Goal: Information Seeking & Learning: Understand process/instructions

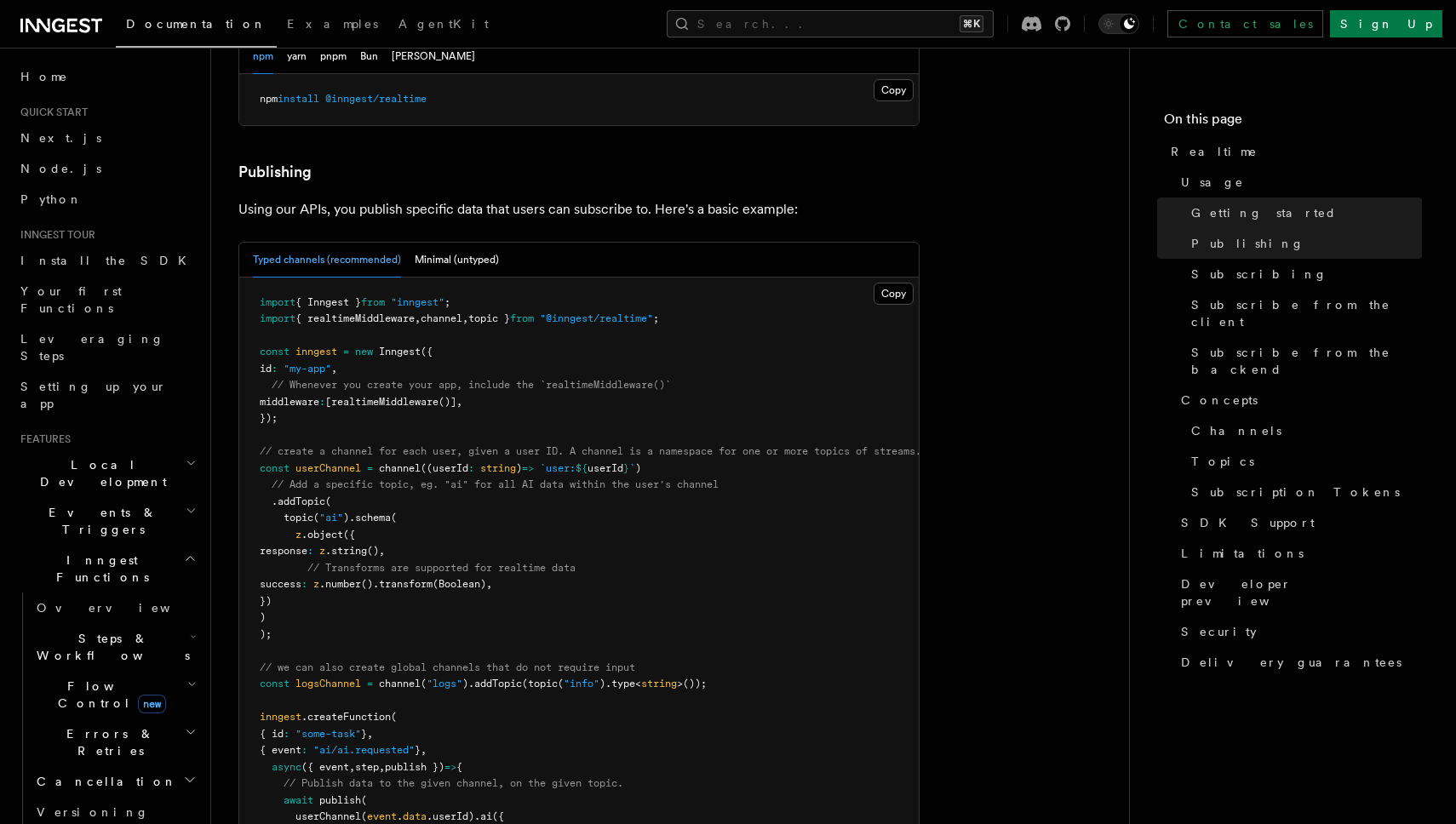
scroll to position [979, 0]
click at [439, 238] on button "Minimal (untyped)" at bounding box center [457, 255] width 84 height 35
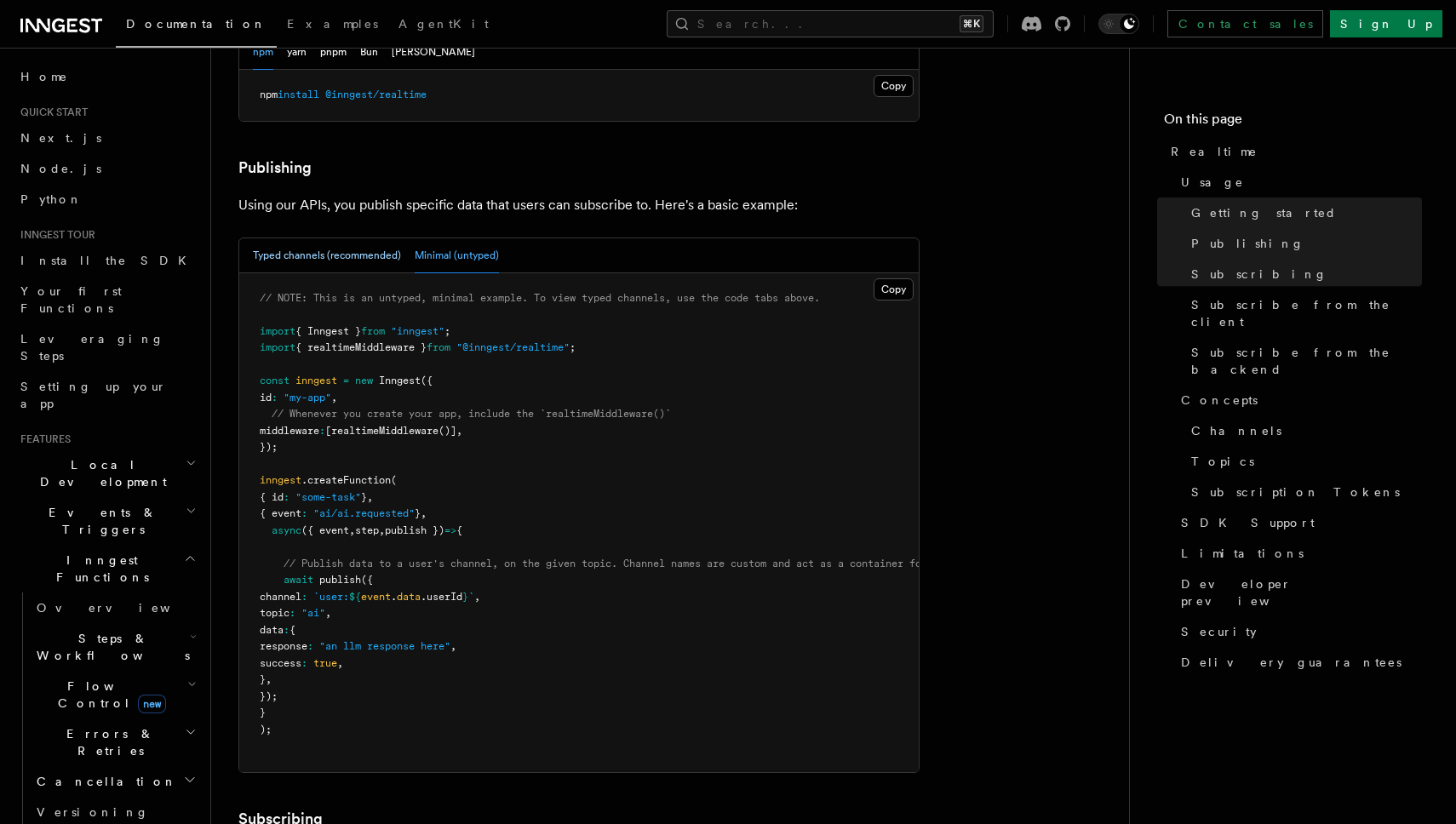
click at [360, 238] on button "Typed channels (recommended)" at bounding box center [326, 255] width 148 height 35
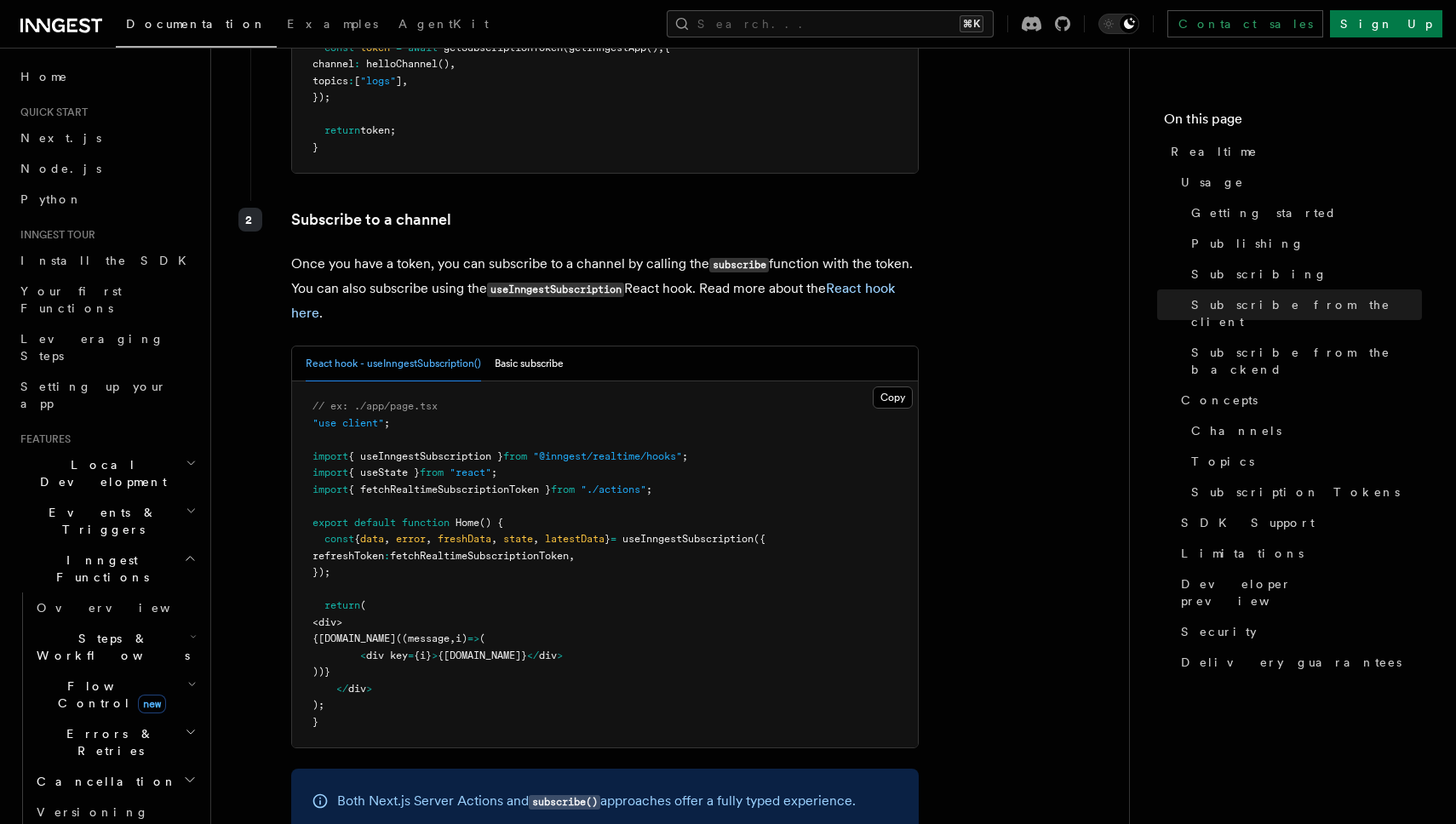
scroll to position [2516, 0]
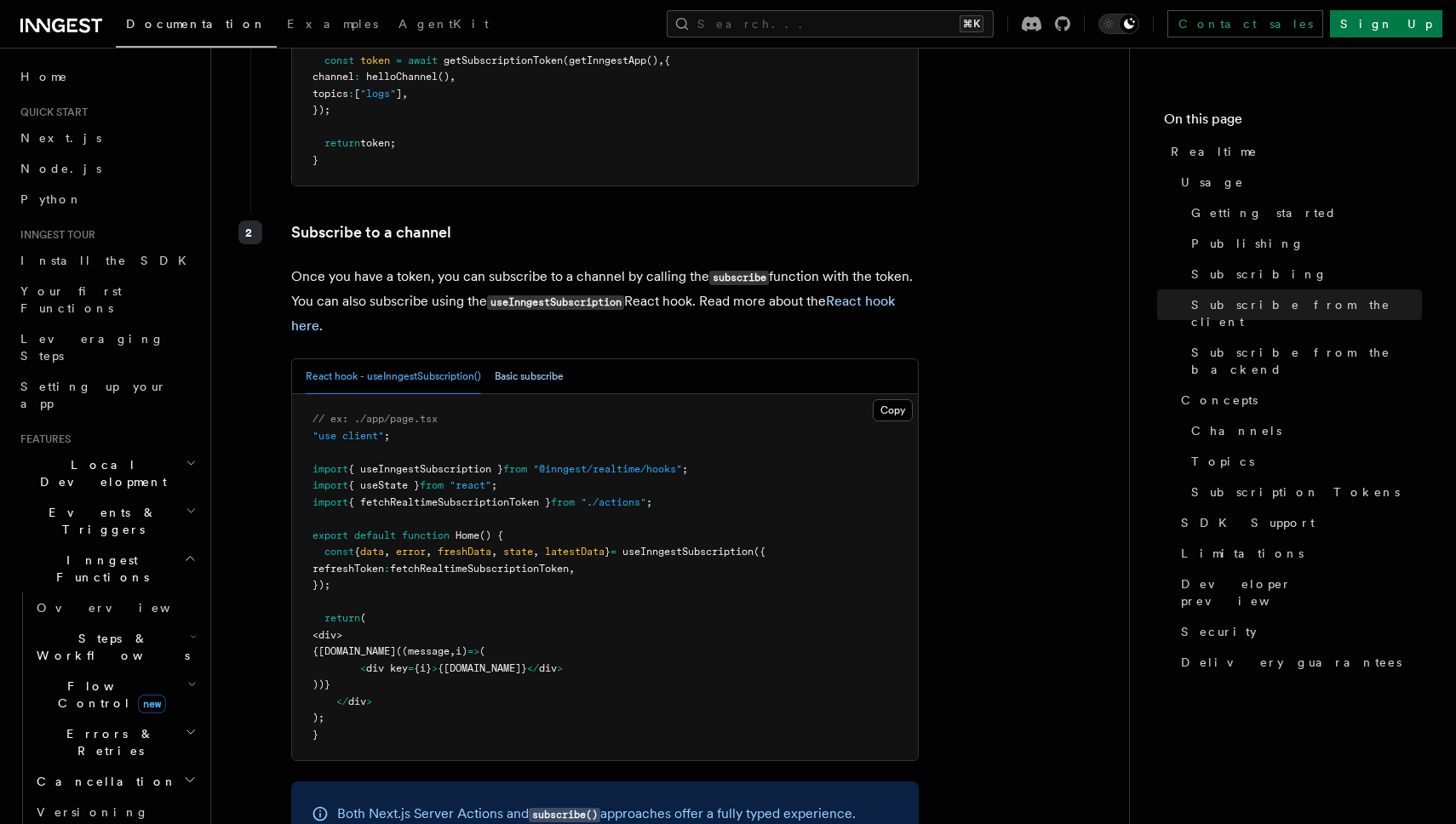
click at [522, 359] on button "Basic subscribe" at bounding box center [528, 377] width 69 height 35
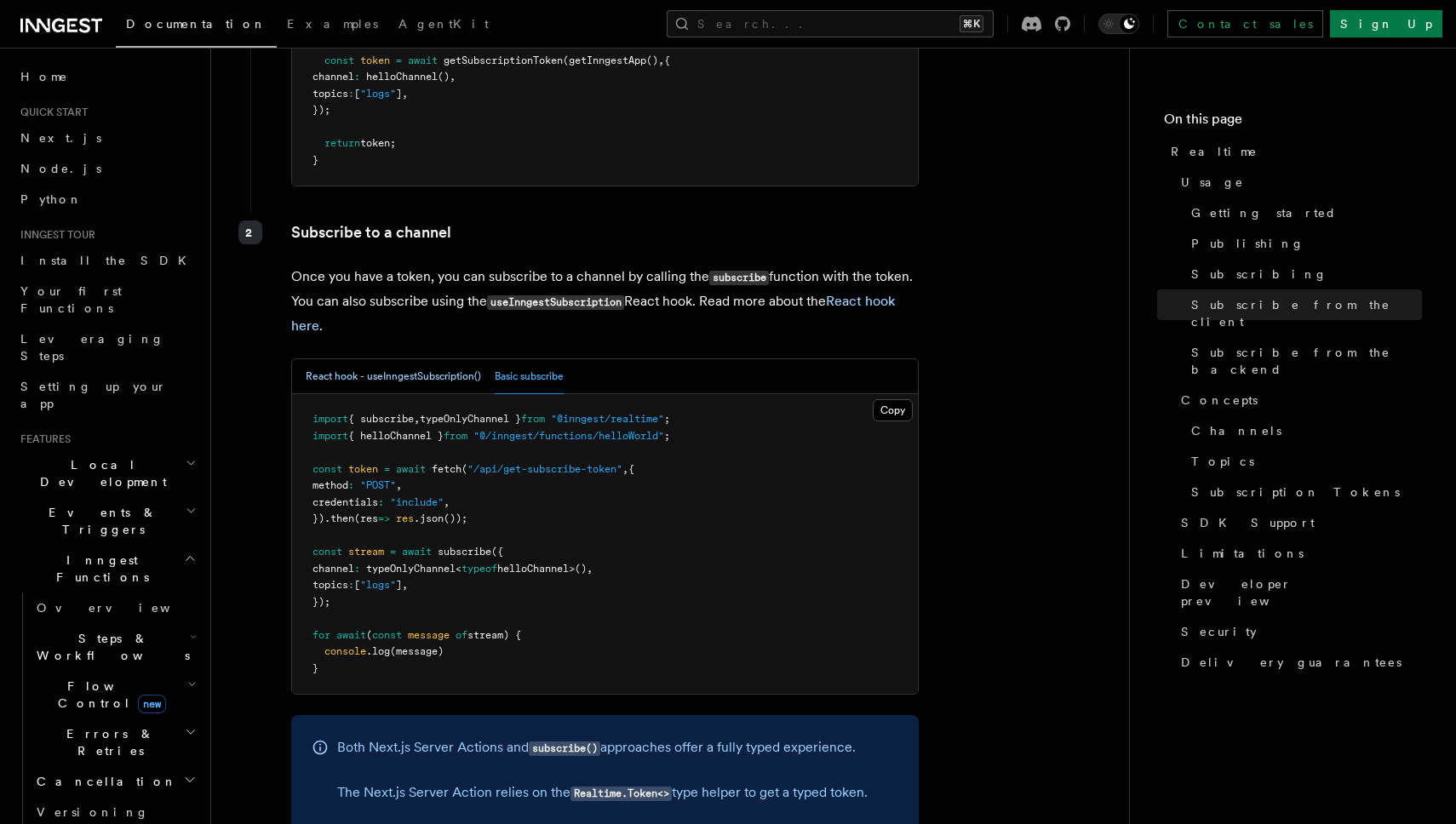
click at [436, 359] on button "React hook - useInngestSubscription()" at bounding box center [393, 377] width 175 height 35
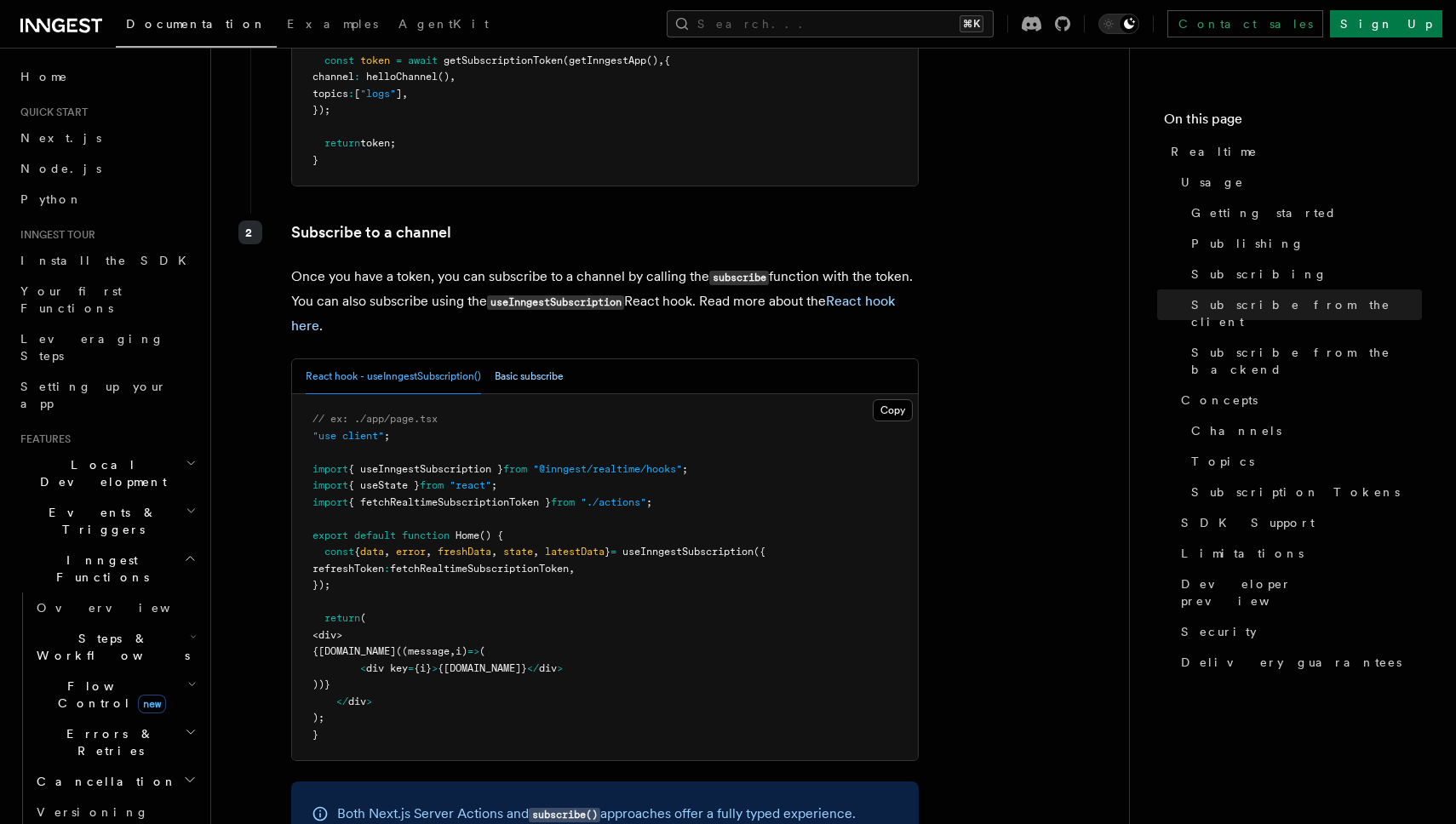
click at [514, 359] on button "Basic subscribe" at bounding box center [528, 377] width 69 height 35
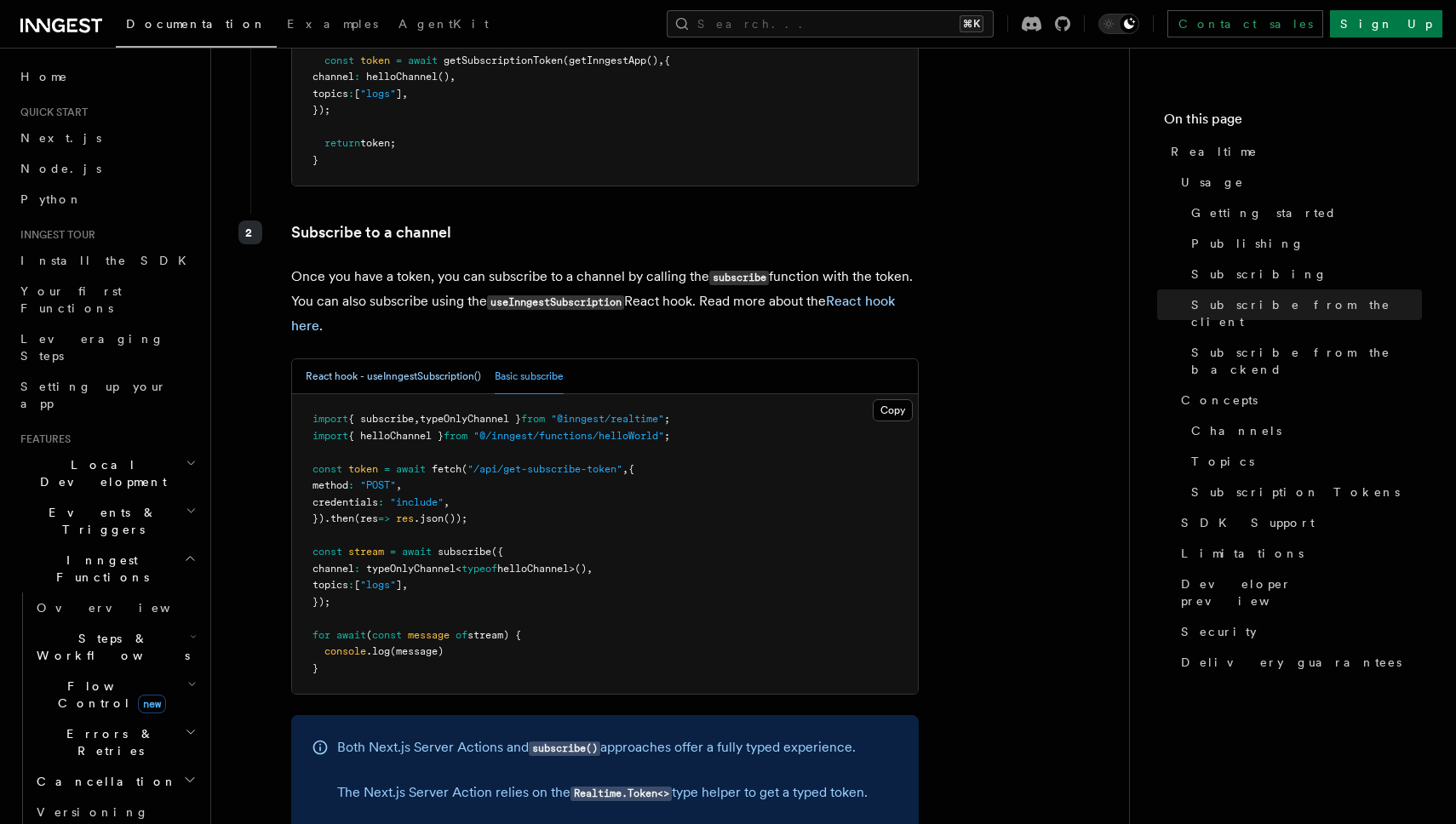
click at [444, 359] on button "React hook - useInngestSubscription()" at bounding box center [393, 377] width 175 height 35
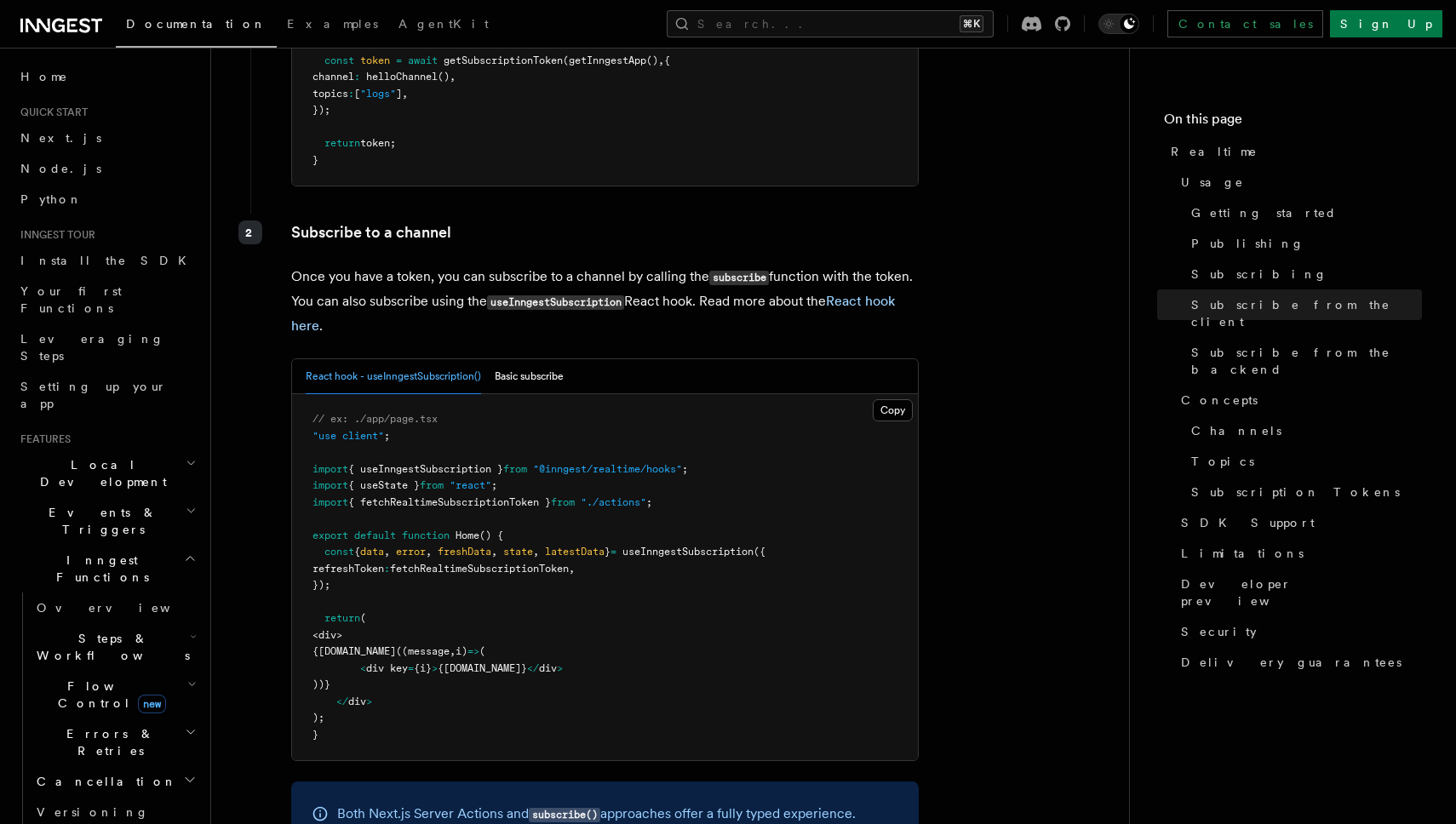
click at [460, 496] on span "{ fetchRealtimeSubscriptionToken }" at bounding box center [448, 501] width 202 height 12
click at [523, 359] on button "Basic subscribe" at bounding box center [528, 377] width 69 height 35
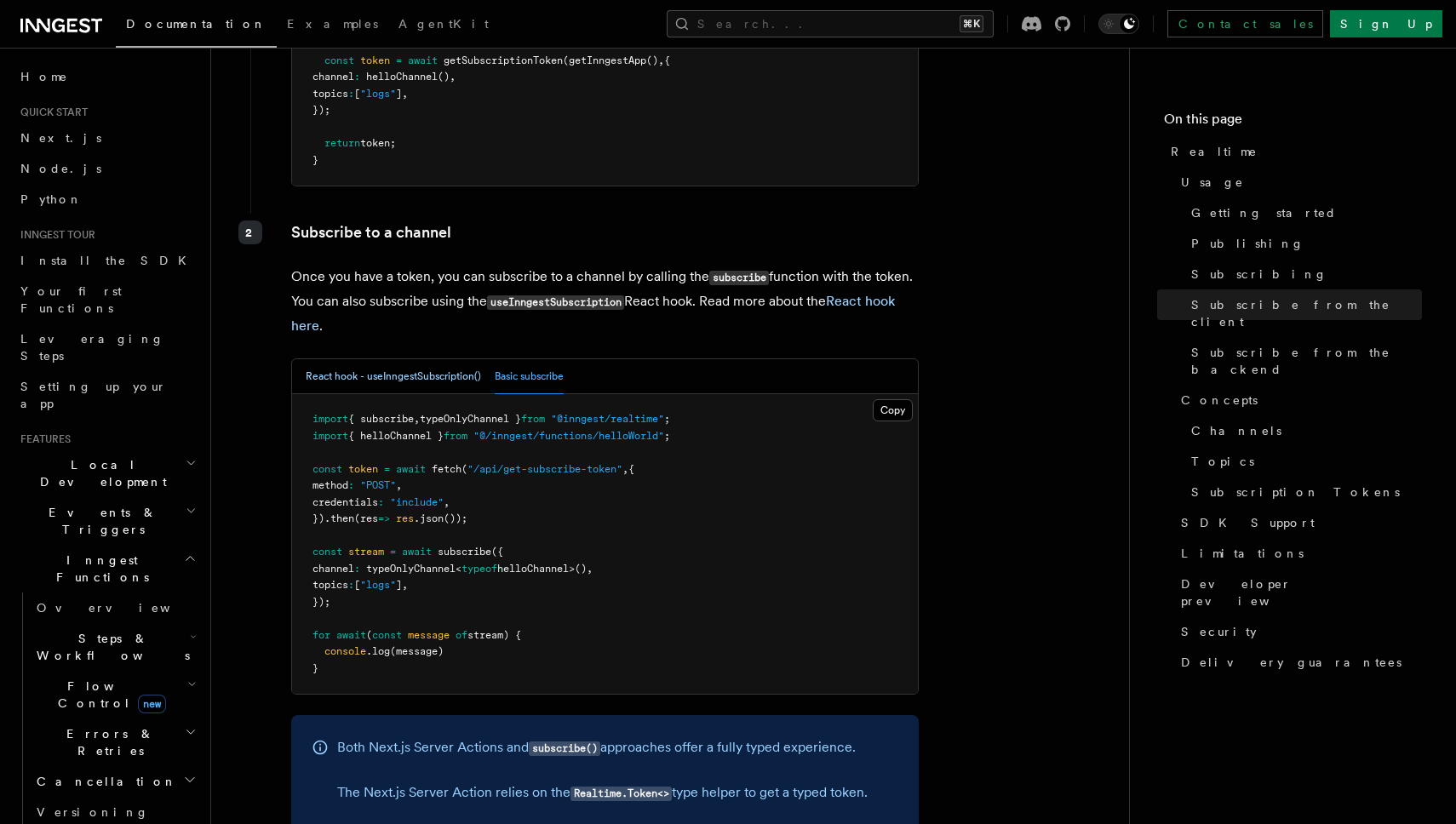
click at [413, 359] on button "React hook - useInngestSubscription()" at bounding box center [393, 377] width 175 height 35
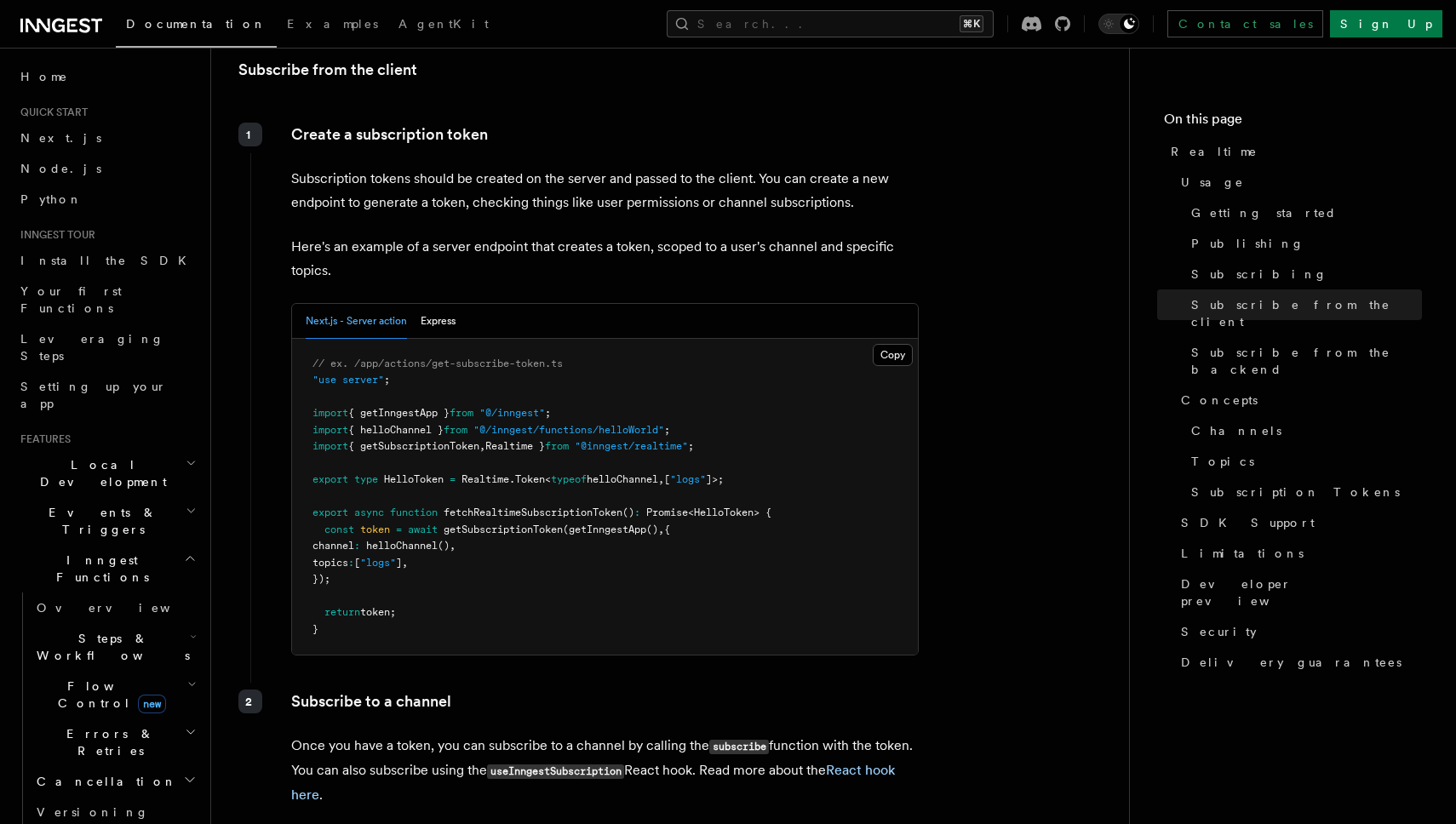
scroll to position [1985, 0]
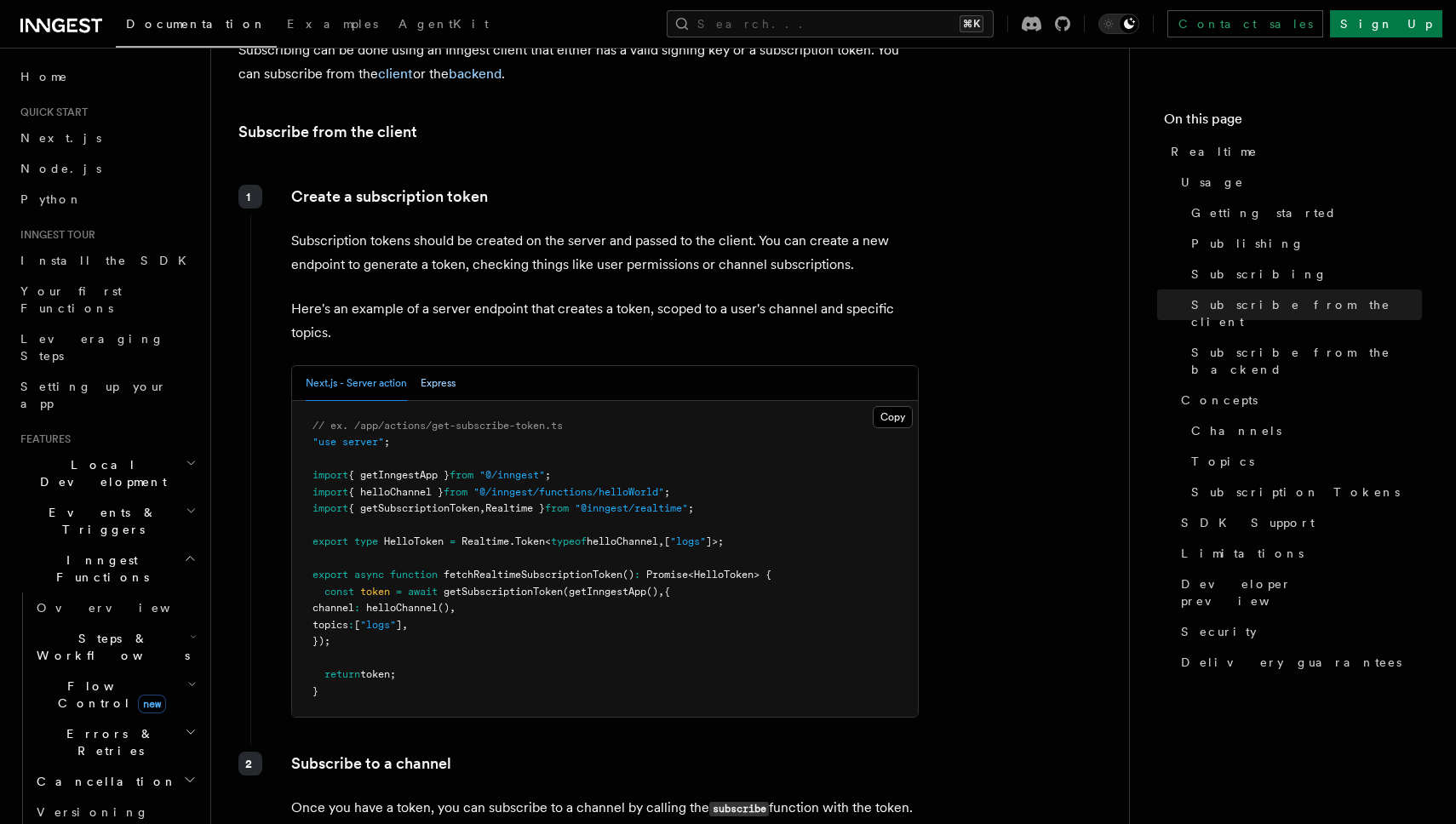
click at [442, 366] on button "Express" at bounding box center [438, 383] width 35 height 35
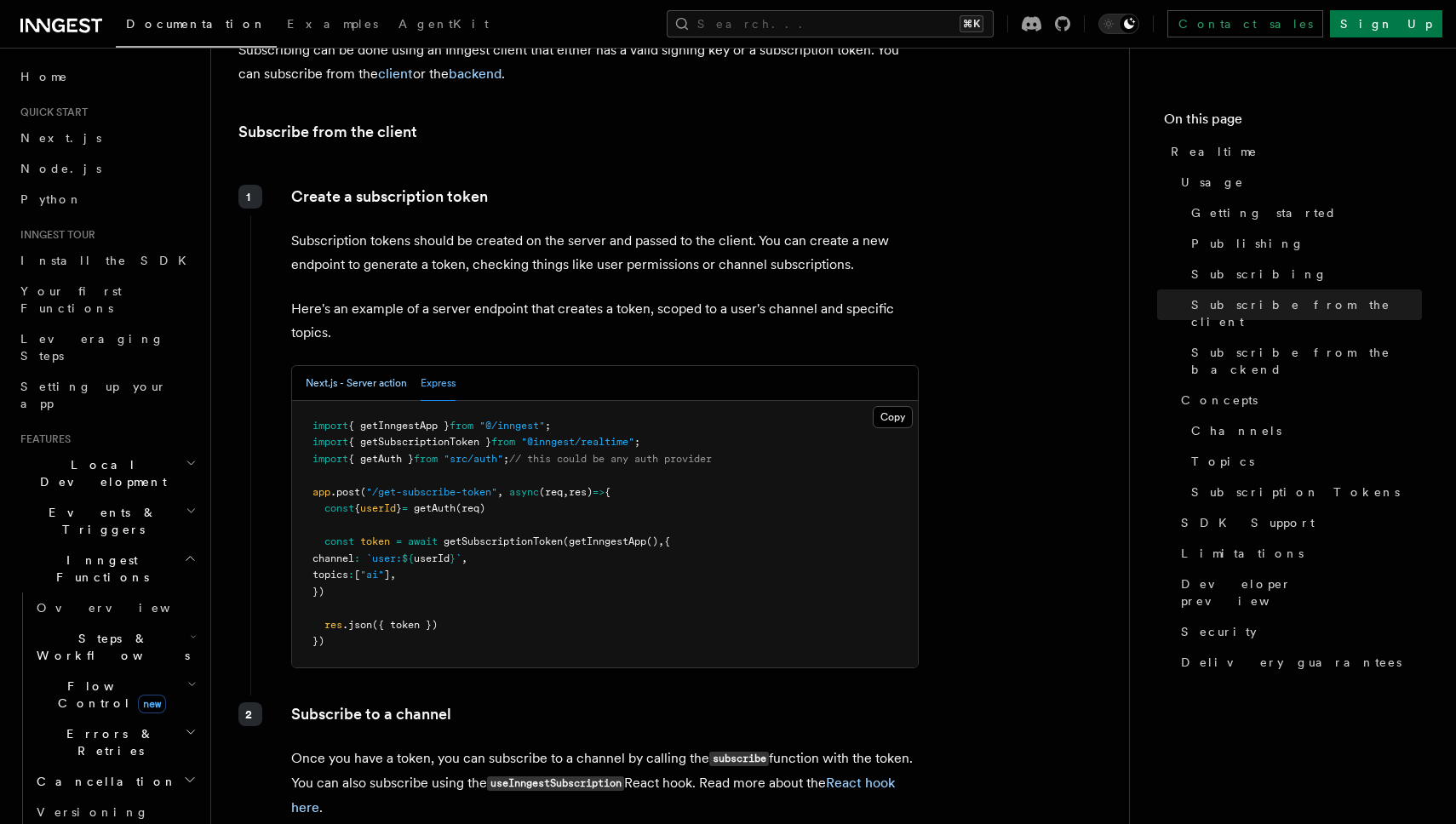
click at [384, 366] on button "Next.js - Server action" at bounding box center [356, 383] width 102 height 35
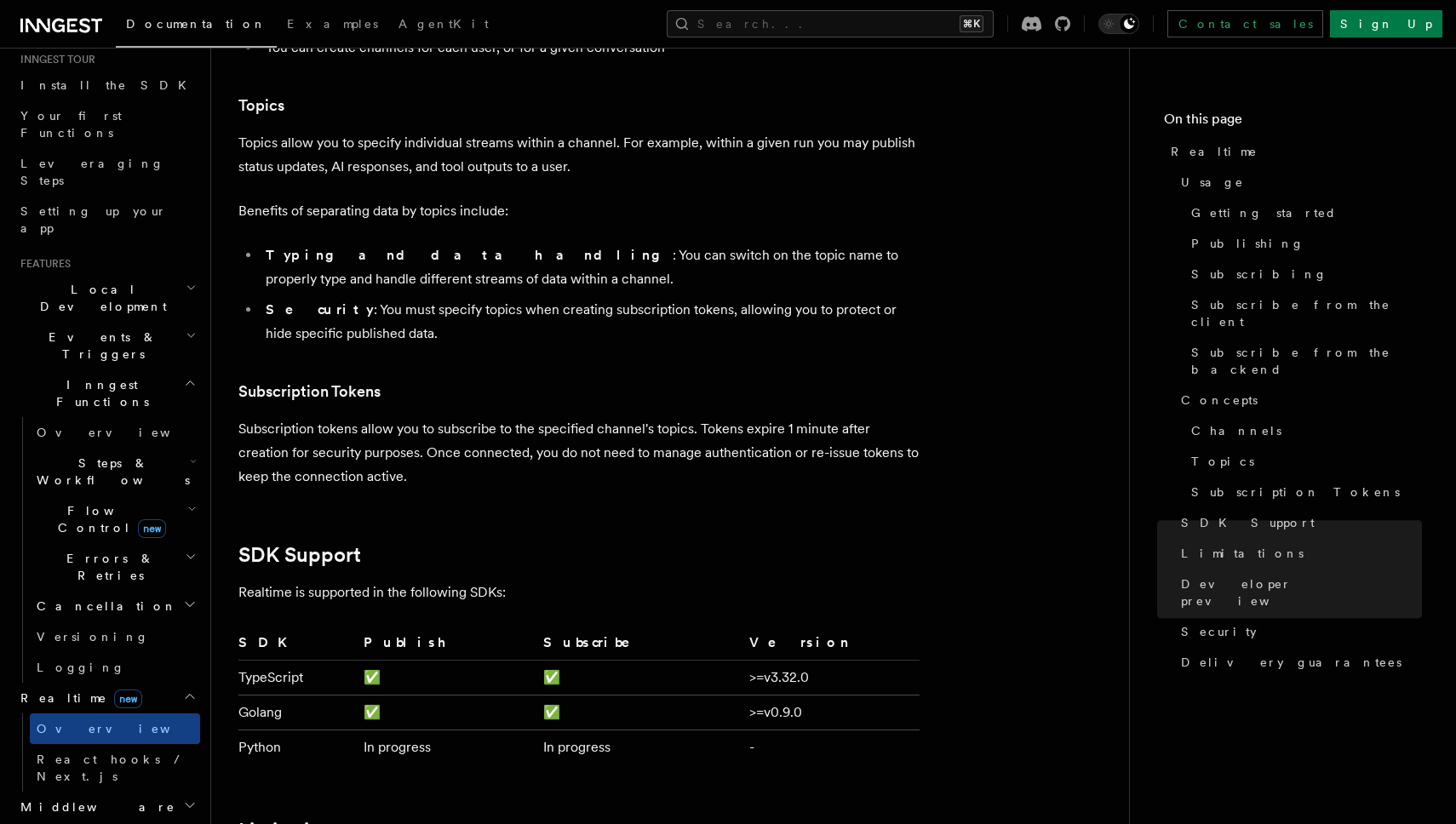
scroll to position [4536, 0]
